Goal: Navigation & Orientation: Find specific page/section

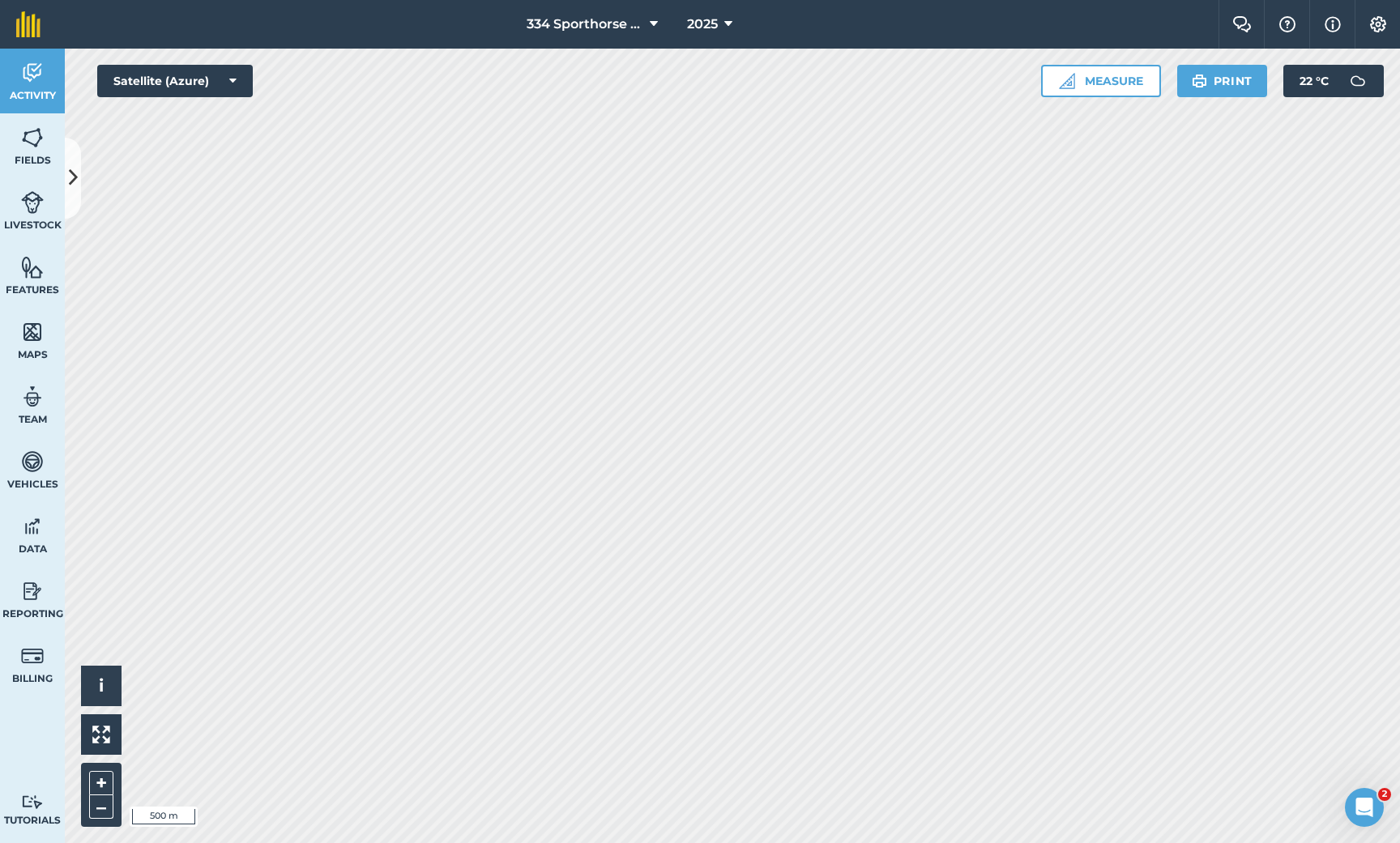
click at [35, 338] on img at bounding box center [32, 332] width 23 height 24
click at [76, 190] on icon at bounding box center [73, 178] width 9 height 29
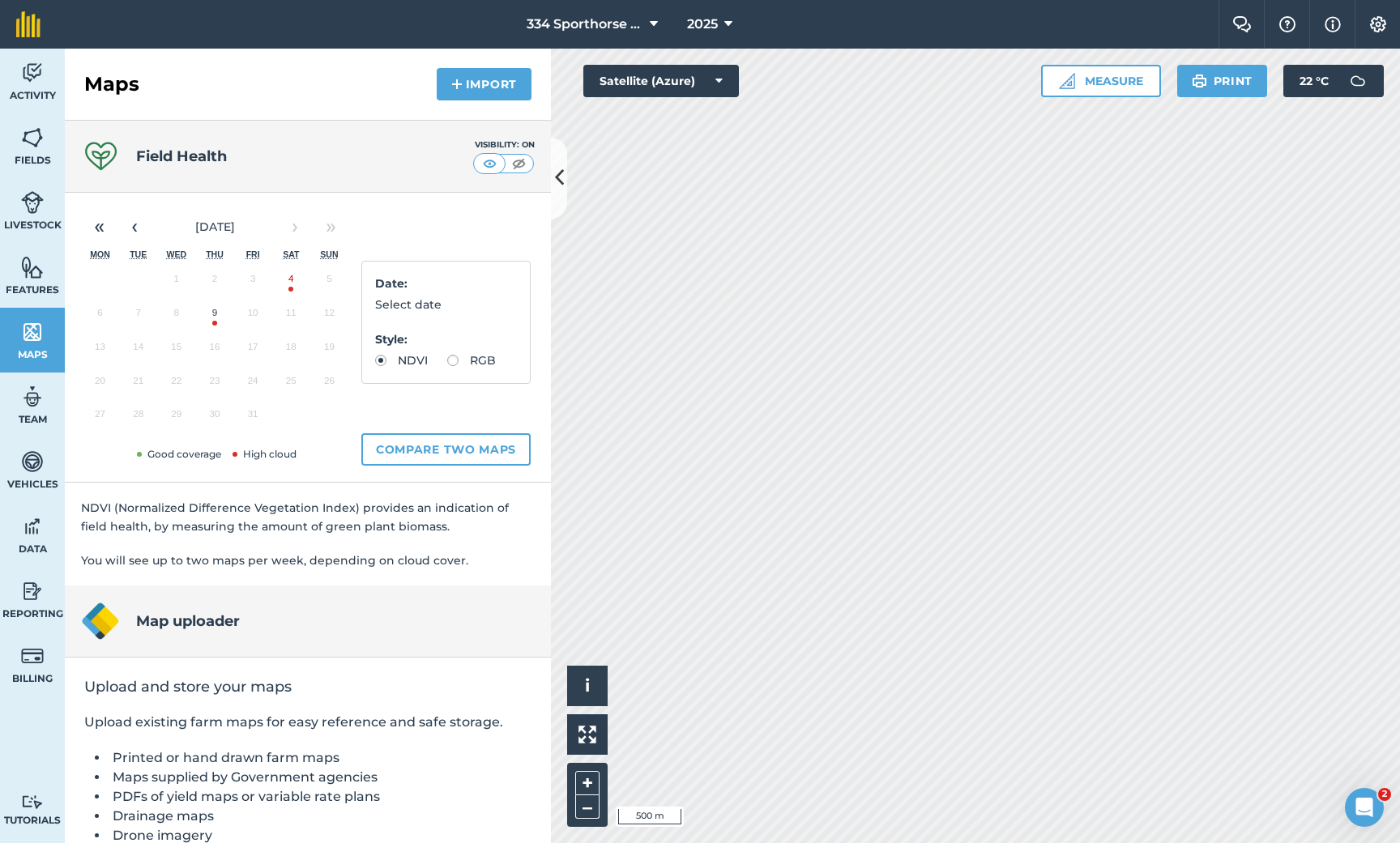
click at [218, 315] on button "9" at bounding box center [213, 317] width 38 height 34
click at [135, 227] on button "‹" at bounding box center [134, 227] width 35 height 35
click at [252, 380] on button "26" at bounding box center [253, 385] width 38 height 34
click at [559, 165] on icon at bounding box center [559, 178] width 9 height 29
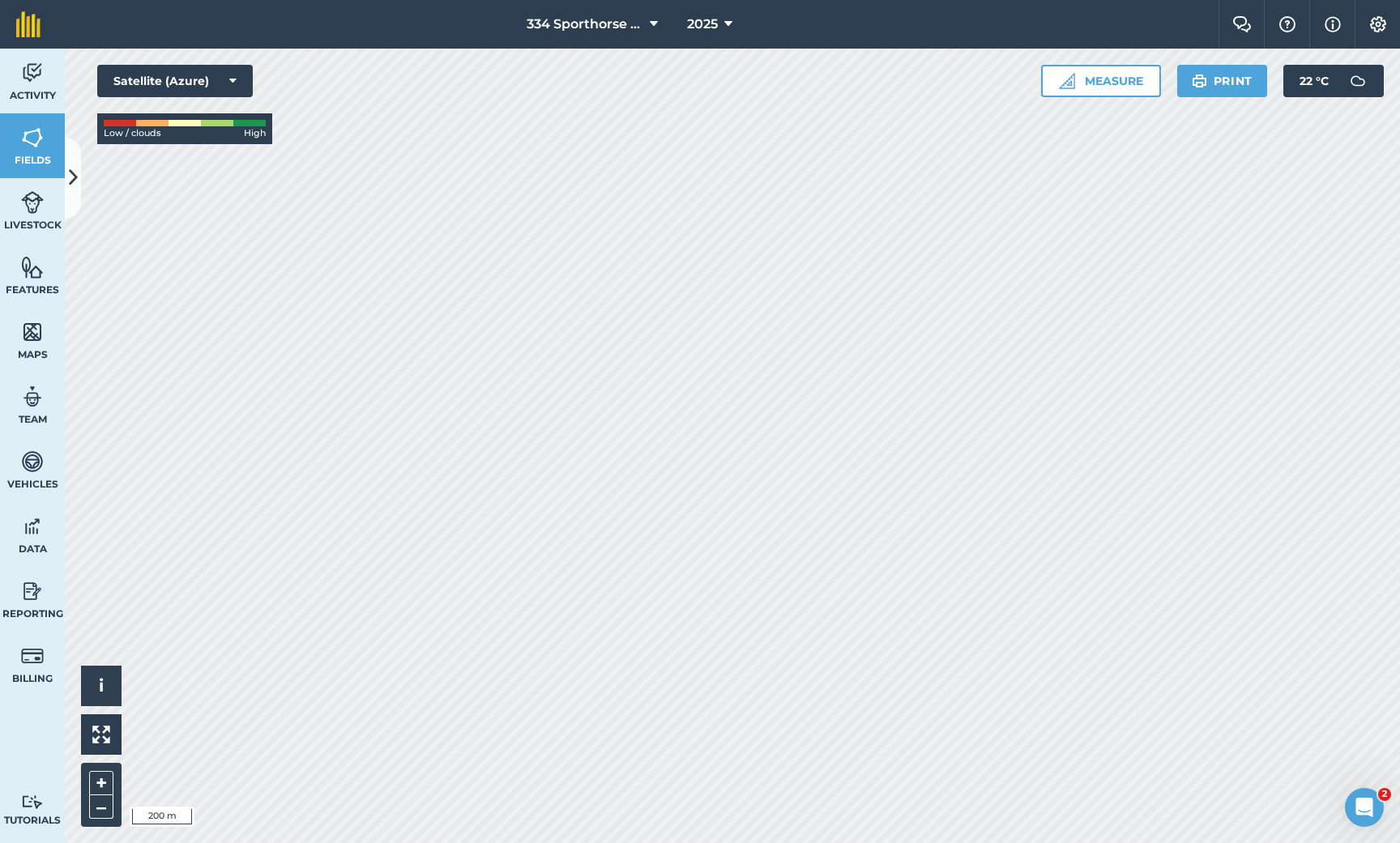
click at [73, 177] on icon at bounding box center [73, 178] width 9 height 29
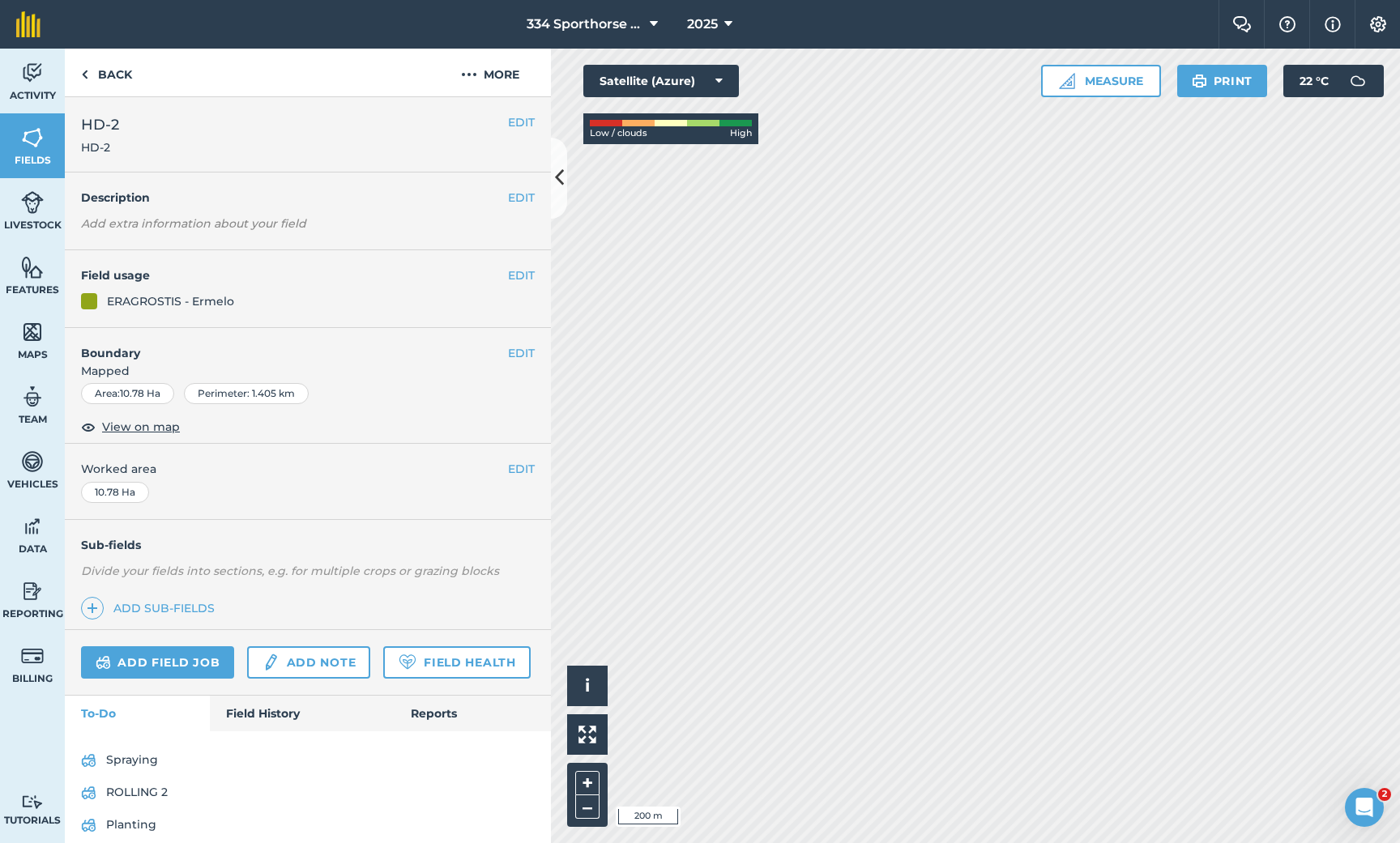
click at [34, 337] on img at bounding box center [32, 332] width 23 height 24
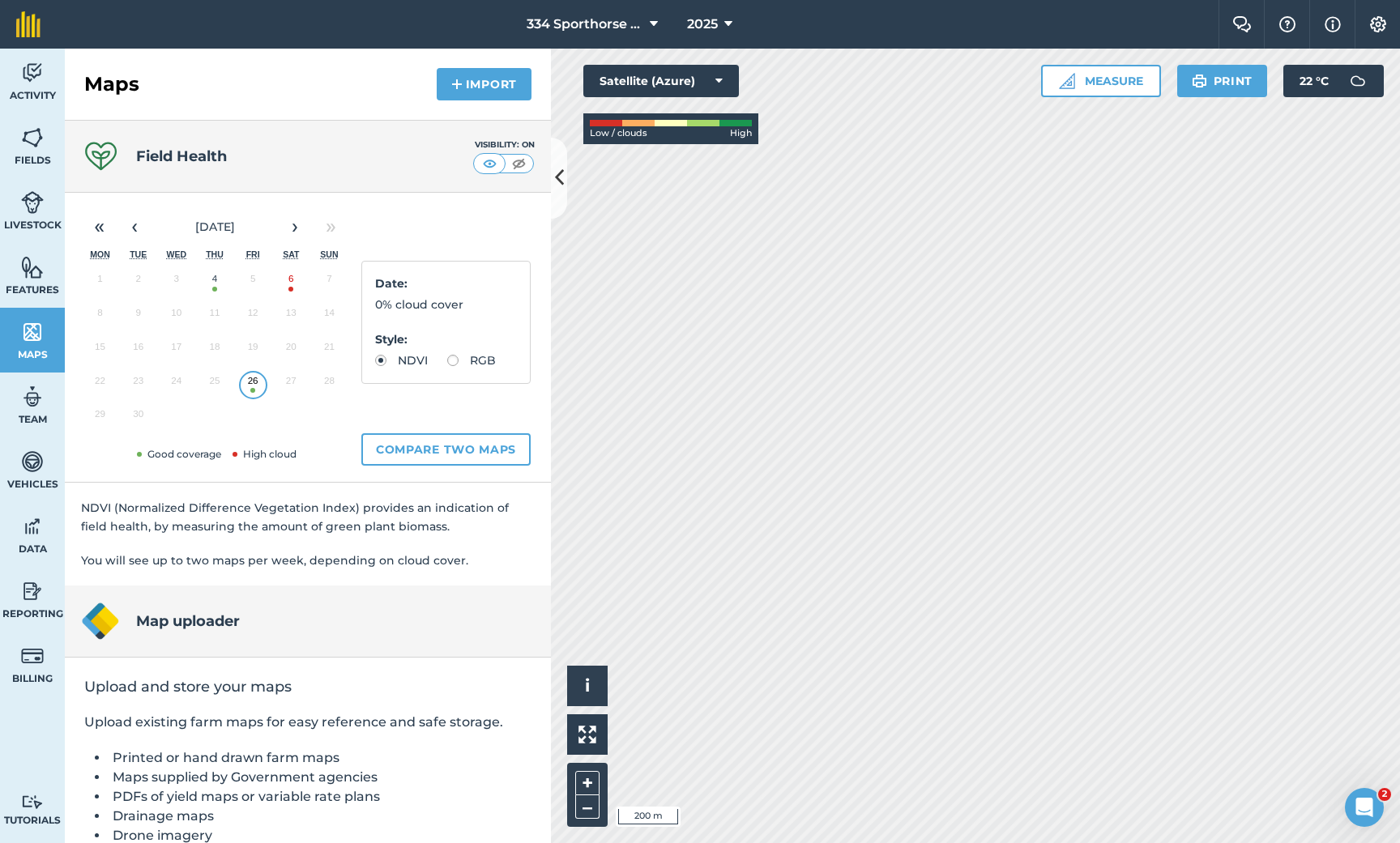
click at [511, 167] on img at bounding box center [519, 163] width 20 height 16
click at [562, 174] on icon at bounding box center [559, 178] width 9 height 29
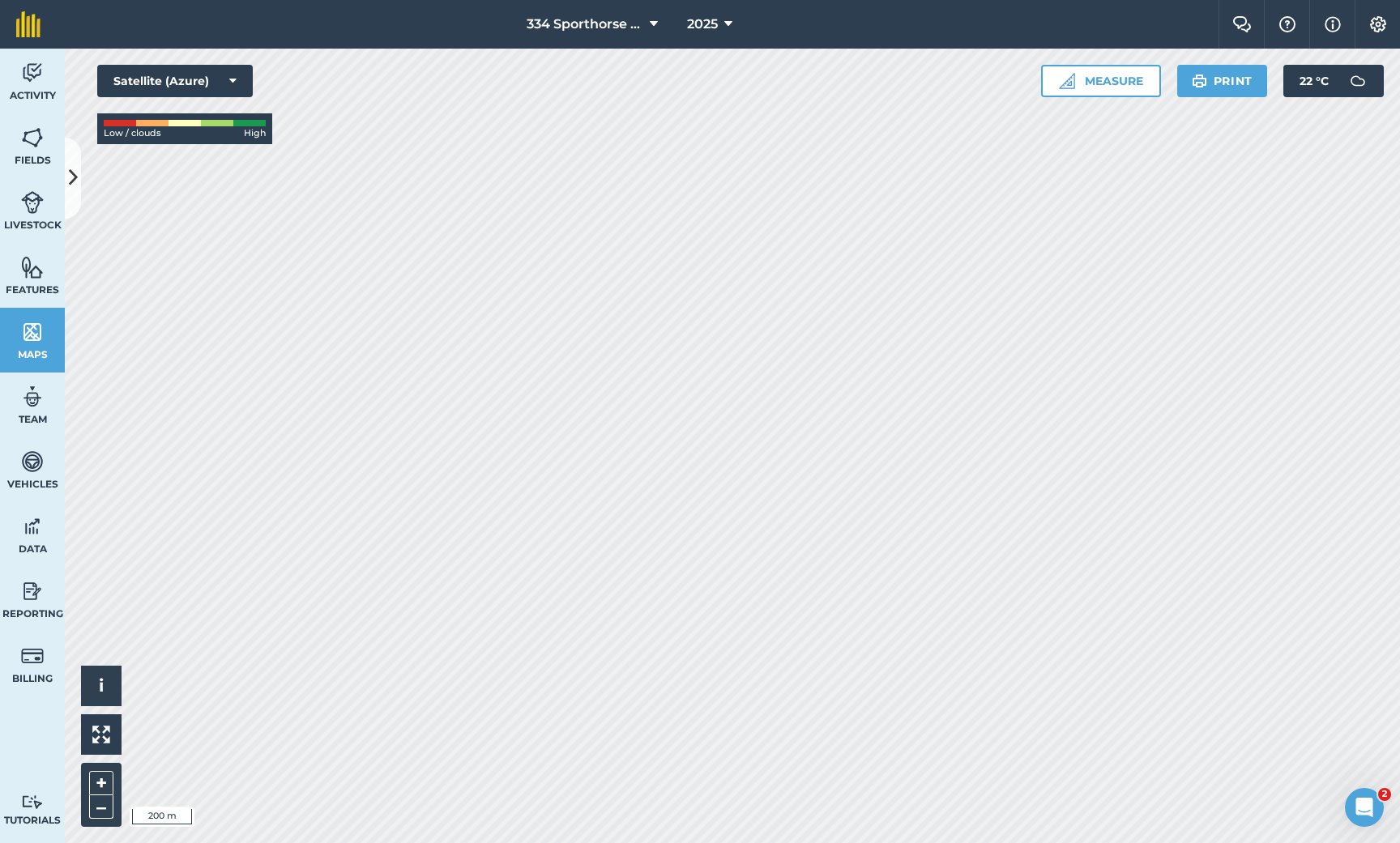
click at [231, 83] on icon at bounding box center [233, 81] width 8 height 16
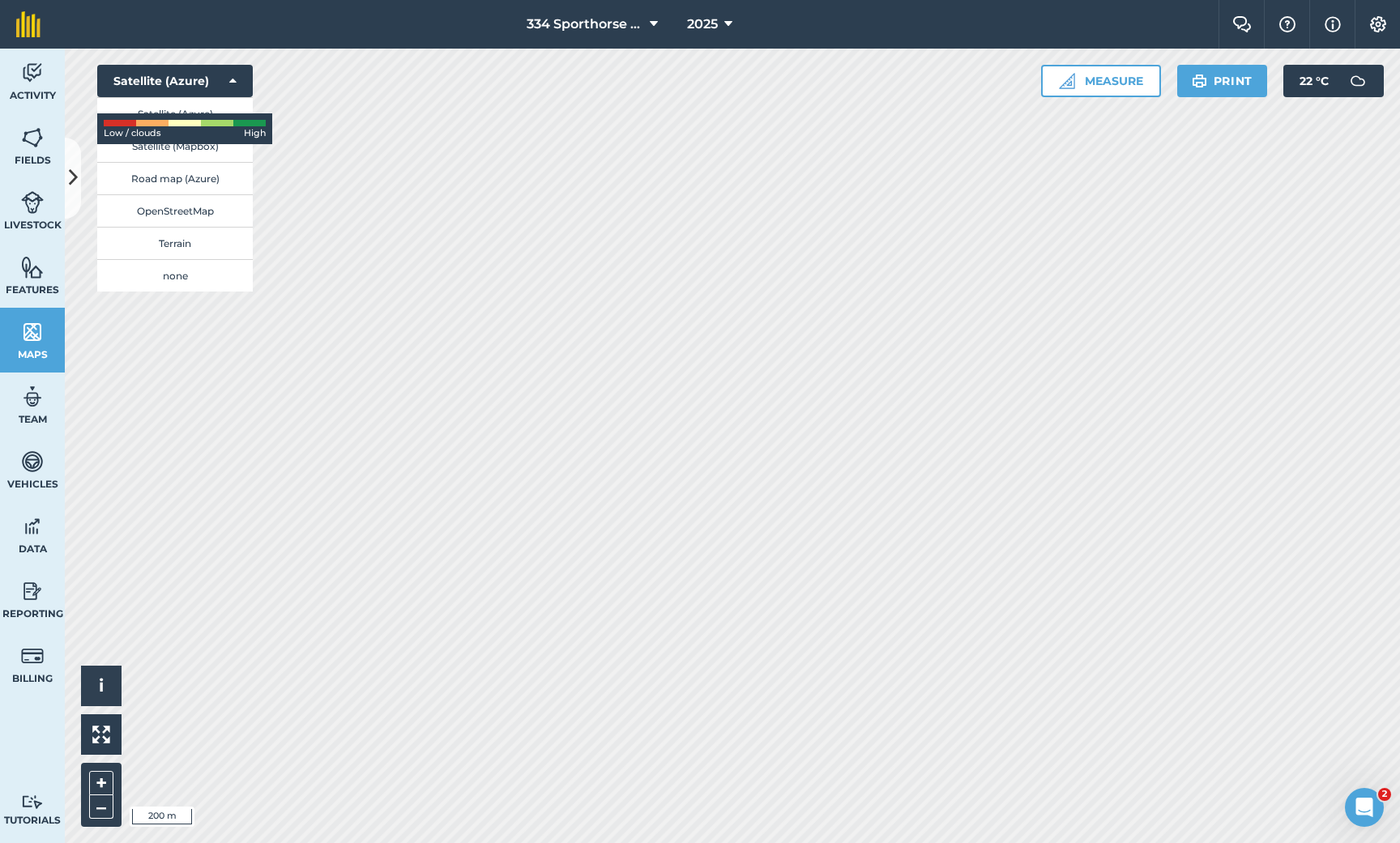
click at [192, 238] on button "Terrain" at bounding box center [175, 243] width 155 height 33
